Goal: Find specific page/section

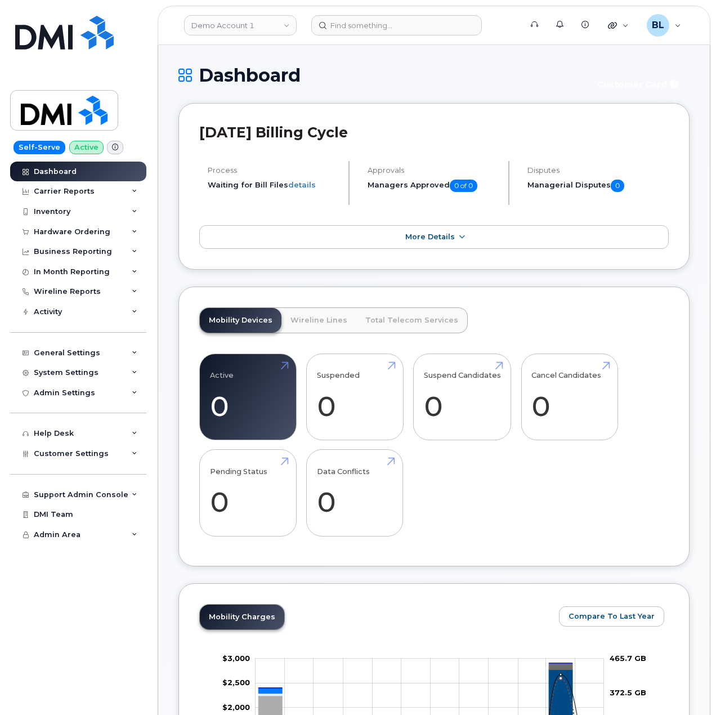
click at [244, 12] on header "Demo Account 1 Support Alerts Knowledge Base Quicklinks Suspend / Cancel Device…" at bounding box center [434, 25] width 553 height 39
click at [250, 18] on link "Demo Account 1" at bounding box center [240, 25] width 113 height 20
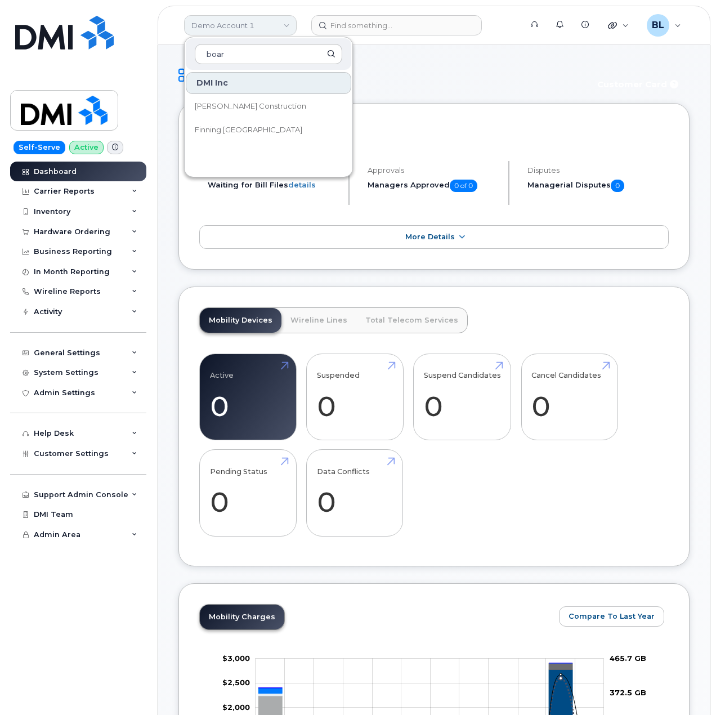
type input "board"
type input "company"
click at [225, 16] on link "Demo Account 1" at bounding box center [240, 25] width 113 height 20
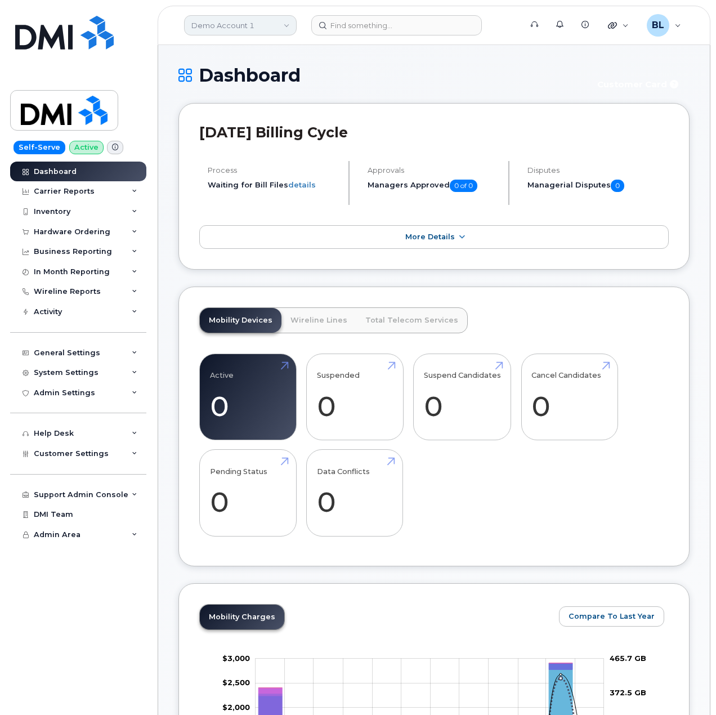
click at [283, 27] on link "Demo Account 1" at bounding box center [240, 25] width 113 height 20
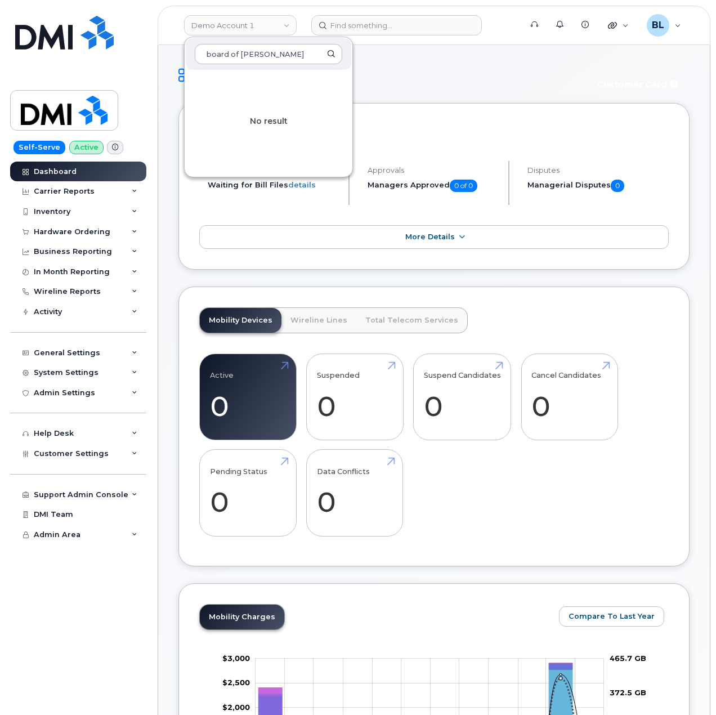
type input "board of [PERSON_NAME]"
click at [224, 260] on div "[DATE] Billing Cycle Process Waiting for Bill Files details Approvals Managers …" at bounding box center [433, 186] width 511 height 167
